Goal: Information Seeking & Learning: Learn about a topic

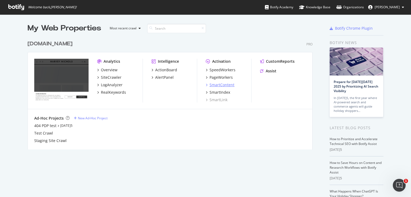
click at [215, 86] on div "SmartContent" at bounding box center [221, 84] width 25 height 5
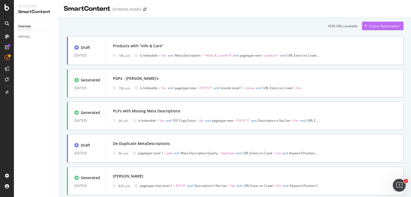
click at [364, 26] on icon "button" at bounding box center [365, 25] width 3 height 3
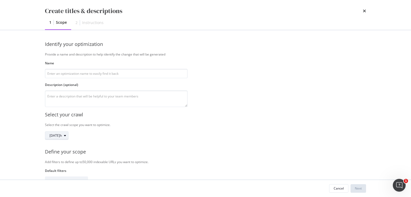
click at [66, 137] on icon "modal" at bounding box center [65, 135] width 2 height 3
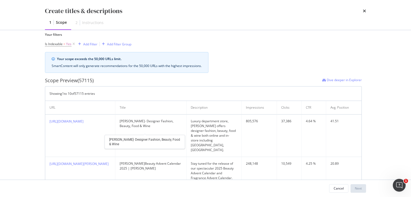
scroll to position [241, 0]
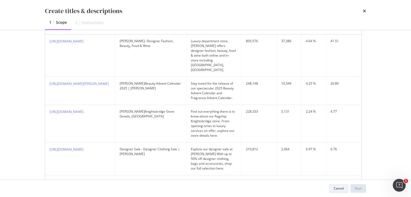
click at [340, 190] on div "Cancel" at bounding box center [339, 188] width 10 height 5
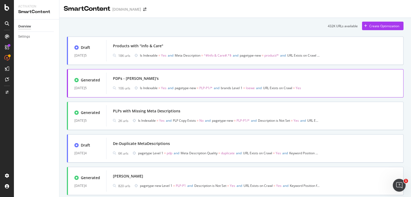
click at [157, 72] on div "Generated [DATE]5 PDPs - Louwe's 106 urls Is Indexable = Yes and pagetype-new =…" at bounding box center [235, 83] width 337 height 28
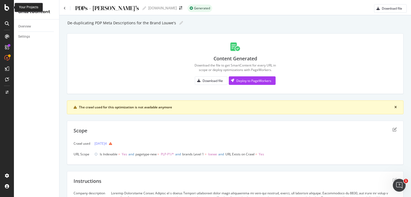
click at [5, 6] on icon at bounding box center [7, 7] width 5 height 6
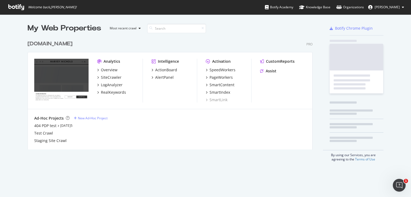
scroll to position [193, 403]
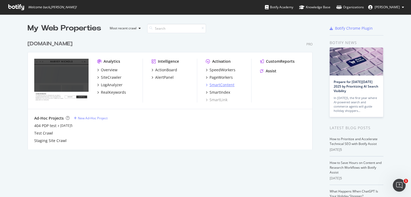
click at [216, 86] on div "SmartContent" at bounding box center [221, 84] width 25 height 5
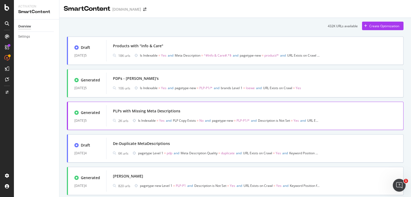
click at [138, 109] on div "PLPs with Missing Meta Descriptions" at bounding box center [146, 111] width 67 height 5
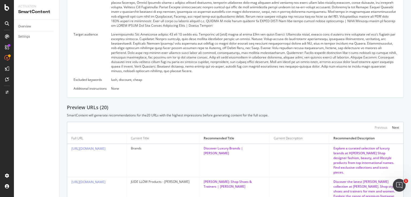
scroll to position [294, 0]
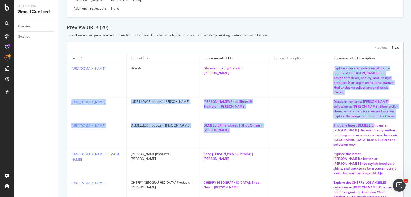
drag, startPoint x: 326, startPoint y: 68, endPoint x: 365, endPoint y: 132, distance: 75.6
click at [377, 113] on td "Discover the latest [PERSON_NAME] collection at [PERSON_NAME]. Shop stylish sho…" at bounding box center [366, 109] width 74 height 24
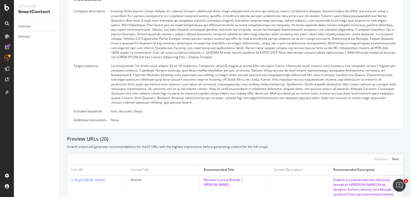
scroll to position [180, 0]
